Goal: Information Seeking & Learning: Find specific page/section

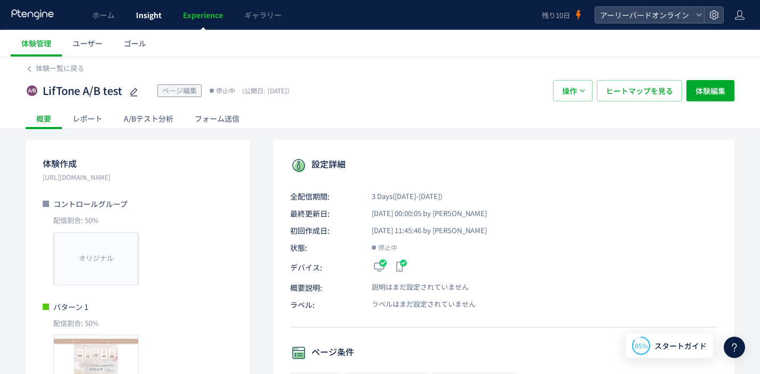
click at [155, 17] on span "Insight" at bounding box center [149, 15] width 26 height 11
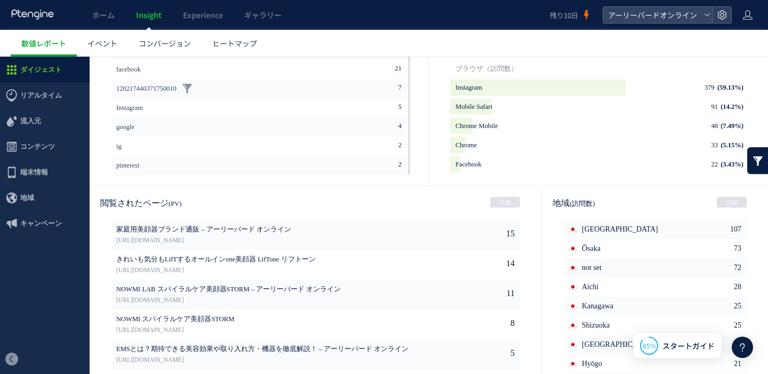
scroll to position [515, 0]
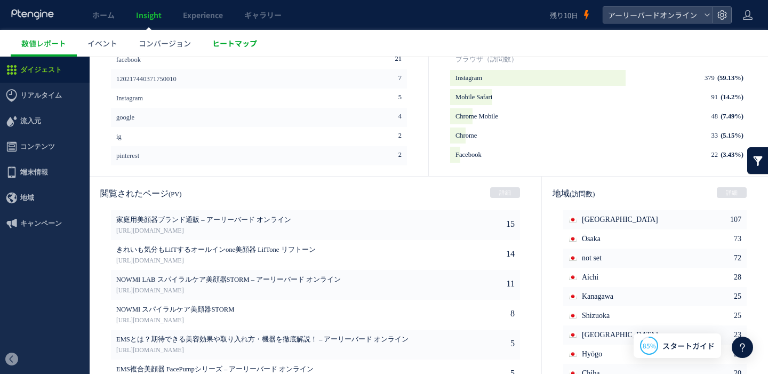
click at [237, 47] on span "ヒートマップ" at bounding box center [234, 43] width 45 height 11
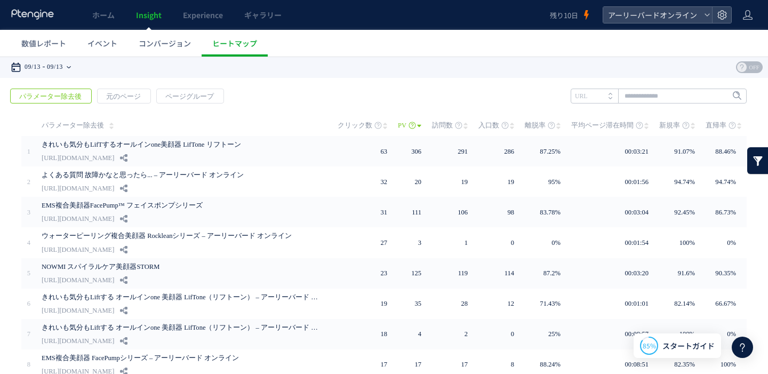
click at [27, 71] on time "09/13" at bounding box center [33, 67] width 16 height 21
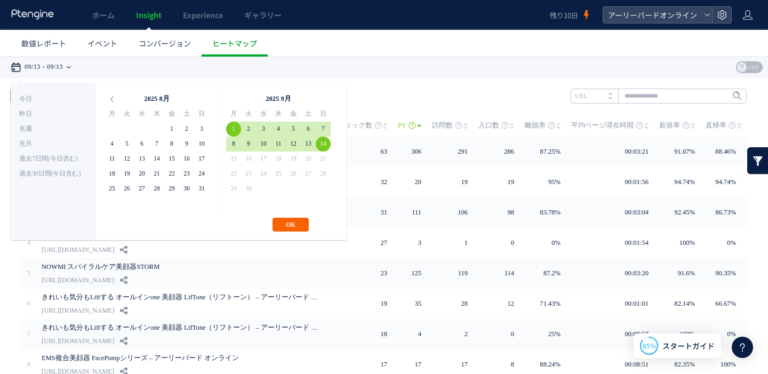
click at [288, 227] on button "OK" at bounding box center [290, 225] width 36 height 14
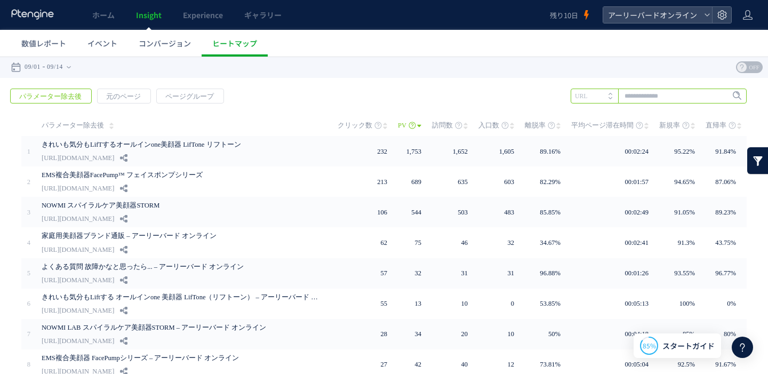
click at [626, 95] on input "text" at bounding box center [659, 96] width 176 height 15
click at [619, 116] on li "rocklean" at bounding box center [658, 118] width 170 height 14
type input "********"
click at [715, 94] on span "Enter" at bounding box center [730, 96] width 30 height 12
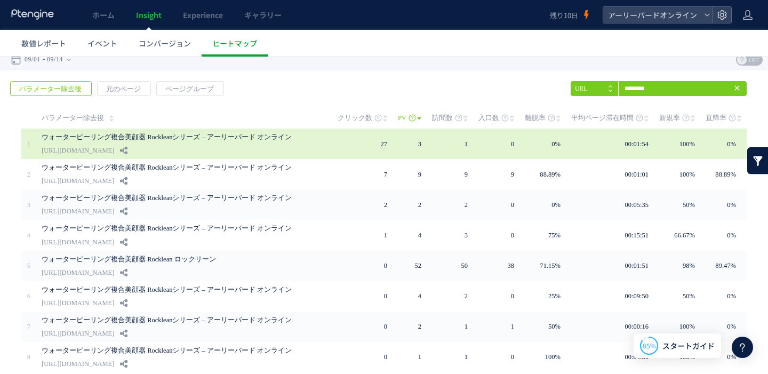
scroll to position [12, 0]
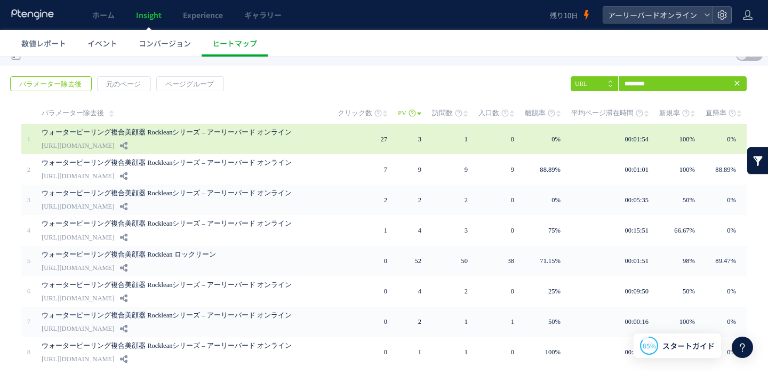
click at [321, 140] on div "ウォーターピーリング複合美顔器 Rockleanシリーズ – アーリーバード オンライン [URL][DOMAIN_NAME]" at bounding box center [182, 139] width 281 height 30
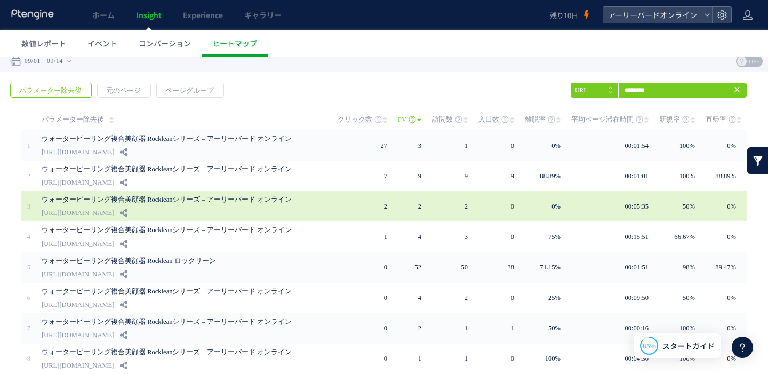
scroll to position [0, 0]
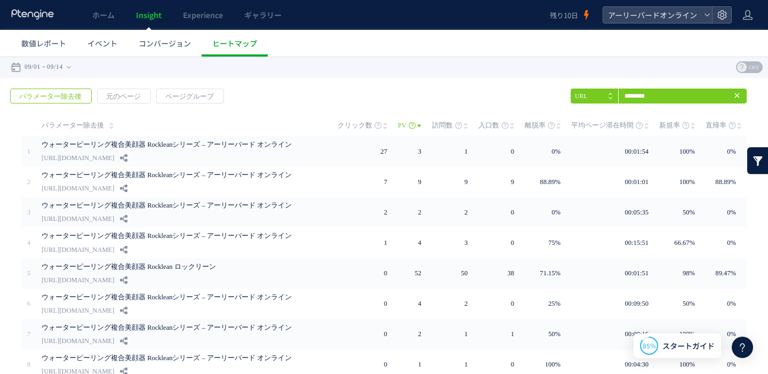
click at [733, 97] on icon at bounding box center [737, 95] width 9 height 9
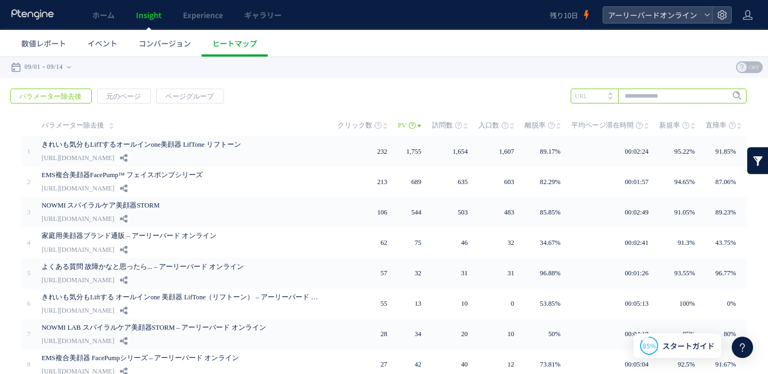
click at [684, 98] on input "text" at bounding box center [659, 96] width 176 height 15
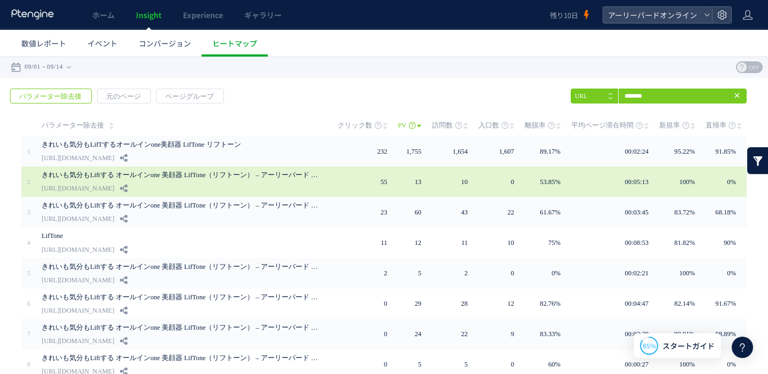
click at [197, 179] on link "きれいも気分もLiftする オールインone 美顔器 LifTone（リフトーン） – アーリーバード オンライン" at bounding box center [180, 175] width 277 height 13
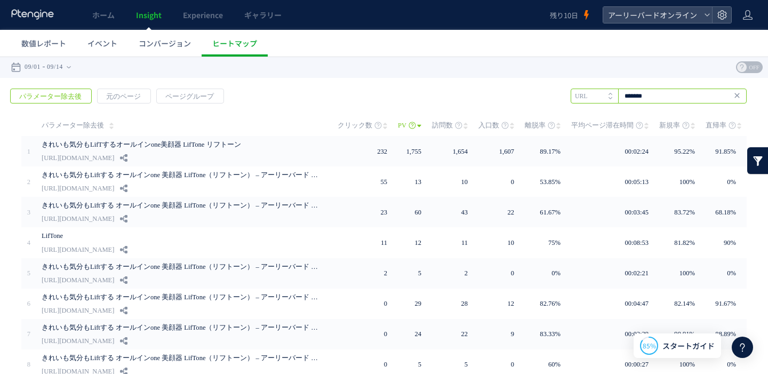
click at [655, 98] on input "*******" at bounding box center [659, 96] width 176 height 15
type input "*"
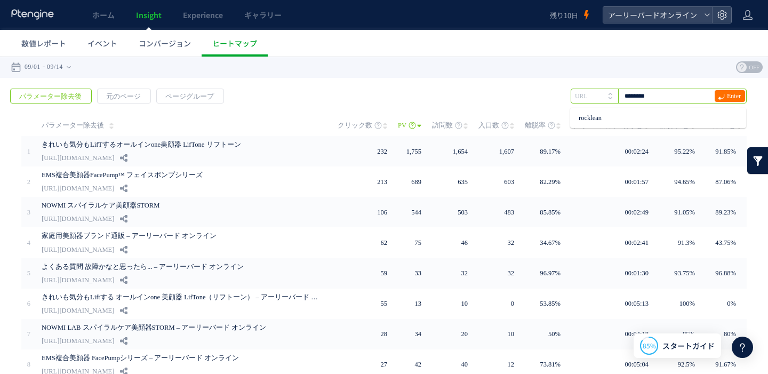
type input "********"
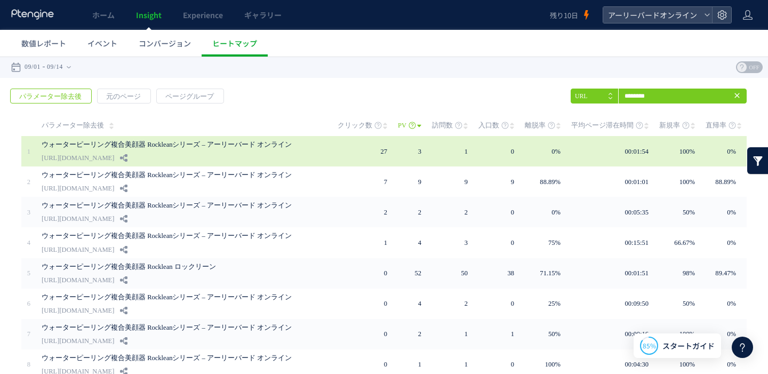
click at [244, 146] on link "ウォーターピーリング複合美顔器 Rockleanシリーズ – アーリーバード オンライン" at bounding box center [180, 144] width 277 height 13
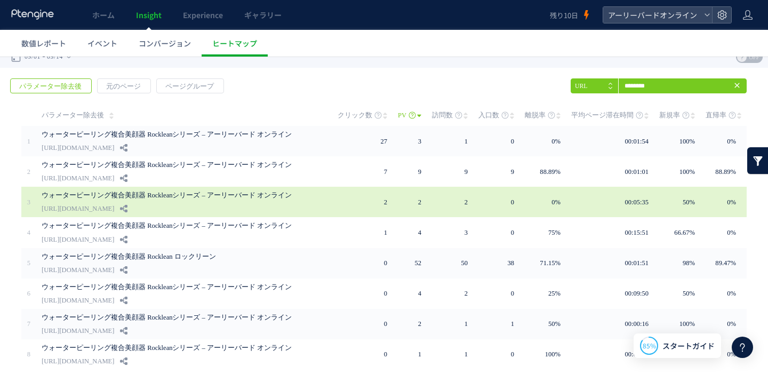
scroll to position [22, 0]
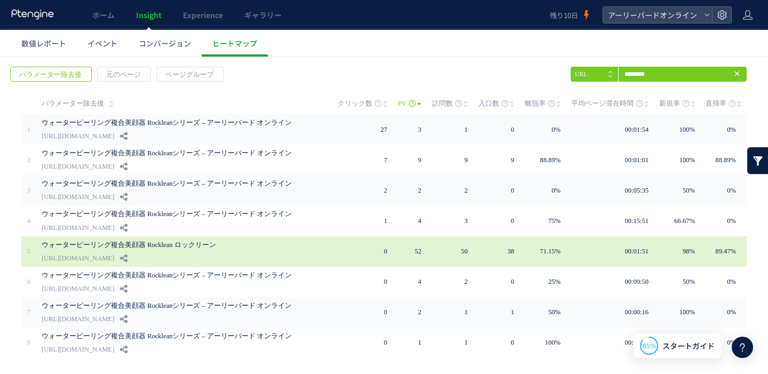
click at [194, 248] on link "ウォーターピーリング複合美顔器 Rocklean ロックリーン" at bounding box center [180, 244] width 277 height 13
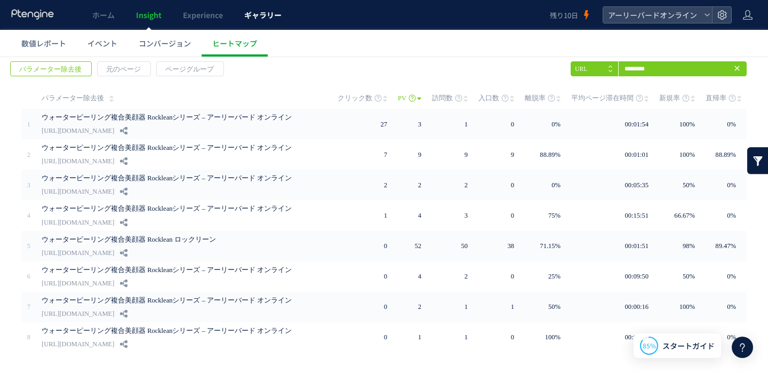
scroll to position [0, 0]
